Goal: Task Accomplishment & Management: Complete application form

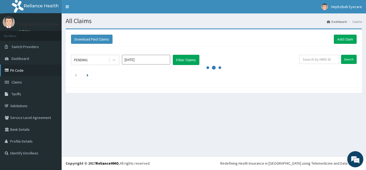
drag, startPoint x: 0, startPoint y: 0, endPoint x: 21, endPoint y: 69, distance: 72.1
click at [21, 69] on link "PA Code" at bounding box center [31, 70] width 62 height 12
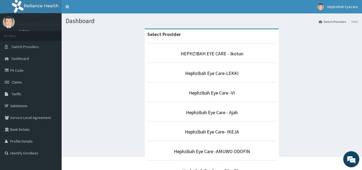
click at [247, 130] on p "Hephzibah Eye Care- IKEJA" at bounding box center [211, 131] width 129 height 7
click at [230, 128] on p "Hephzibah Eye Care- IKEJA" at bounding box center [211, 131] width 129 height 7
click at [230, 132] on link "Hephzibah Eye Care- IKEJA" at bounding box center [212, 131] width 54 height 6
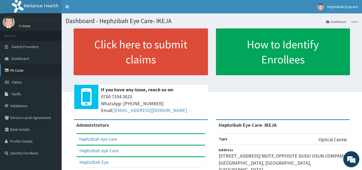
click at [28, 70] on link "PA Code" at bounding box center [31, 70] width 62 height 12
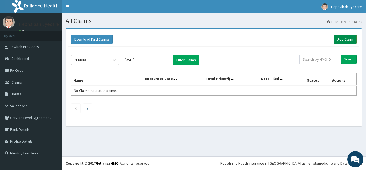
click at [344, 41] on link "Add Claim" at bounding box center [345, 39] width 23 height 9
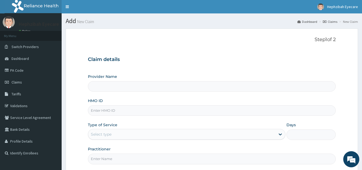
type input "Hephzibah Eye Care- IKEJA"
click at [170, 111] on input "HMO ID" at bounding box center [212, 110] width 248 height 10
paste input "HIC/10257/A"
type input "HIC/10257/A"
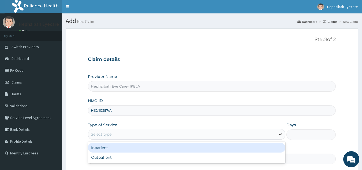
click at [278, 134] on icon at bounding box center [279, 133] width 5 height 5
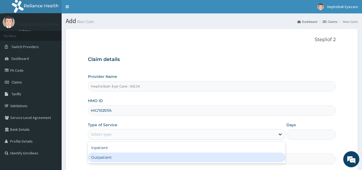
click at [237, 161] on div "Outpatient" at bounding box center [186, 157] width 197 height 10
type input "1"
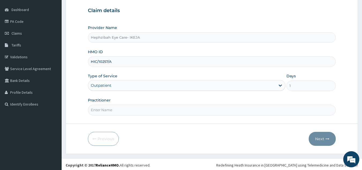
scroll to position [51, 0]
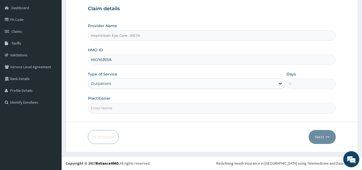
click at [213, 106] on input "Practitioner" at bounding box center [212, 108] width 248 height 10
type input "d"
type input "DR.TEJIRI"
click at [315, 139] on button "Next" at bounding box center [322, 137] width 27 height 14
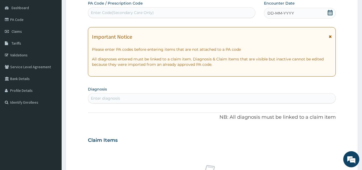
click at [210, 9] on div "Enter Code(Secondary Care Only)" at bounding box center [171, 12] width 167 height 9
paste input "PA/A2071D"
type input "PA/A2071D"
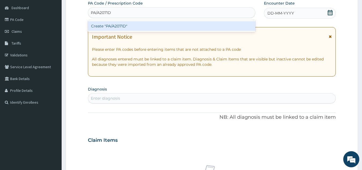
click at [205, 25] on div "Create "PA/A2071D"" at bounding box center [172, 26] width 168 height 10
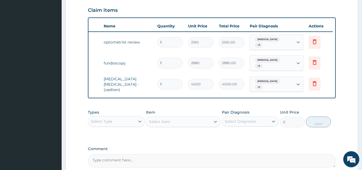
scroll to position [239, 0]
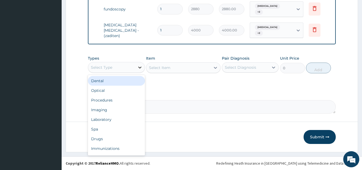
click at [142, 67] on icon at bounding box center [139, 67] width 5 height 5
